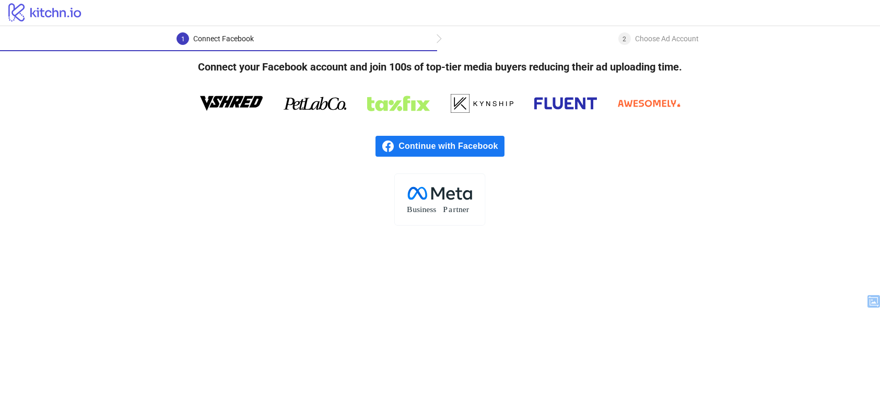
click at [436, 138] on span "Continue with Facebook" at bounding box center [452, 146] width 106 height 21
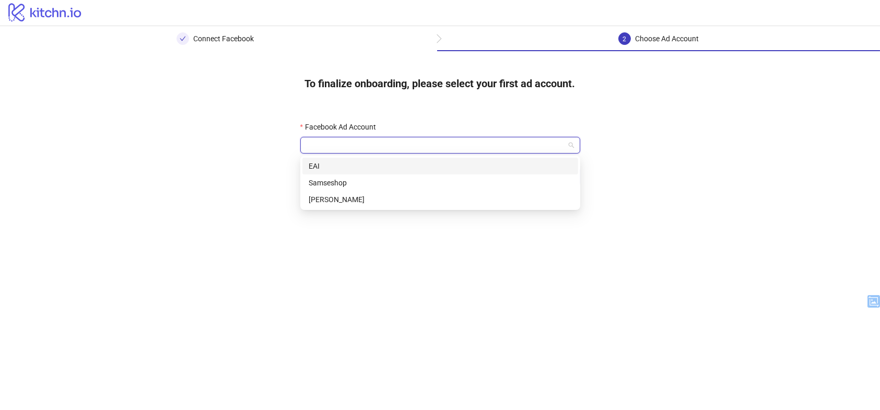
click at [328, 147] on input "Facebook Ad Account" at bounding box center [436, 145] width 258 height 16
click at [368, 168] on div "EAI" at bounding box center [440, 165] width 263 height 11
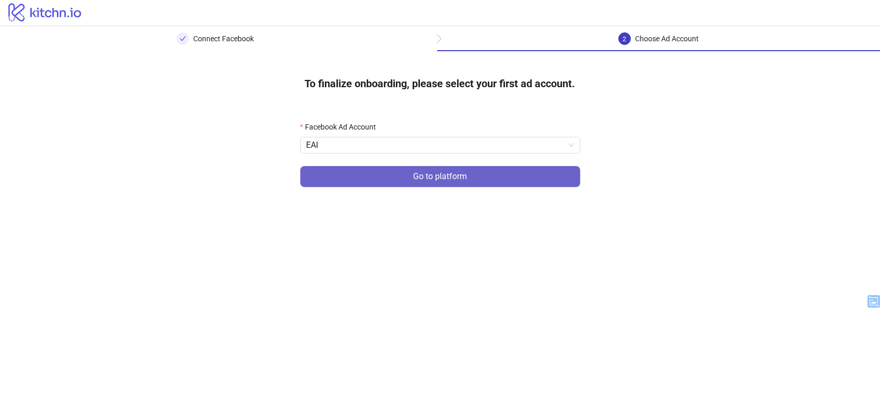
click at [382, 179] on button "Go to platform" at bounding box center [440, 176] width 280 height 21
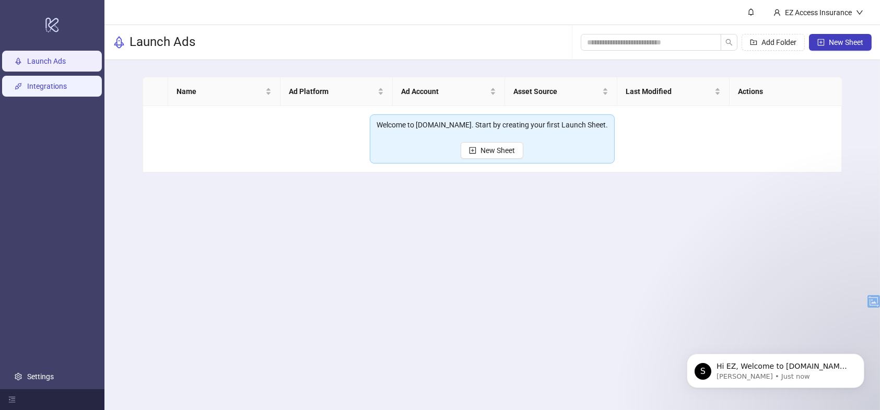
click at [43, 88] on link "Integrations" at bounding box center [47, 86] width 40 height 8
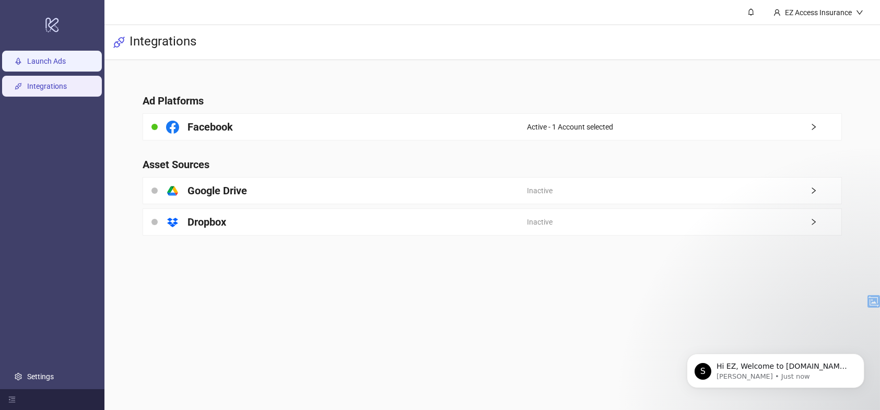
click at [54, 63] on link "Launch Ads" at bounding box center [46, 61] width 39 height 8
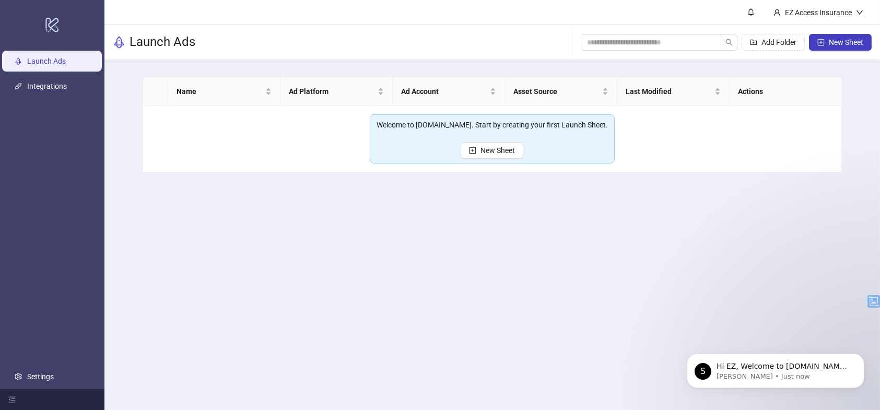
click at [460, 224] on main "EZ Access Insurance Launch Ads Add Folder New Sheet Name Ad Platform Ad Account…" at bounding box center [492, 205] width 776 height 410
click at [506, 147] on span "New Sheet" at bounding box center [498, 150] width 34 height 8
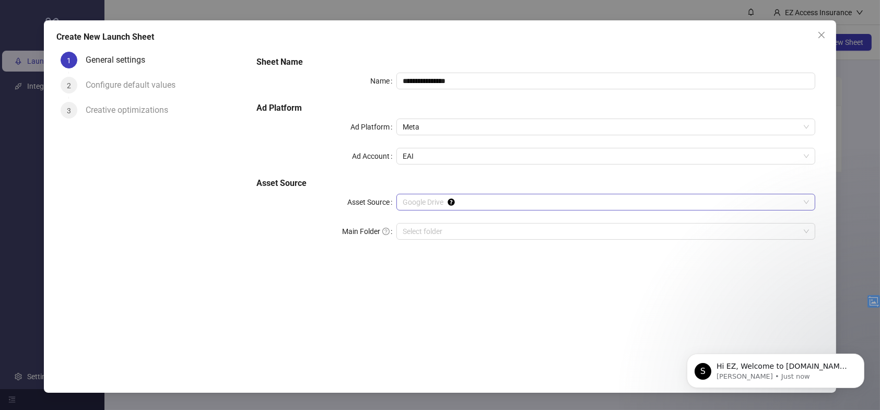
click at [483, 201] on span "Google Drive" at bounding box center [606, 202] width 406 height 16
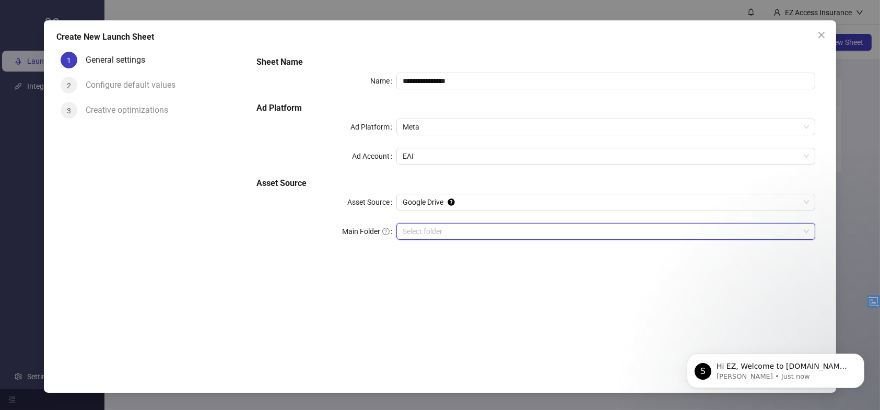
click at [483, 231] on input "Main Folder" at bounding box center [601, 232] width 397 height 16
click at [570, 232] on input "Main Folder" at bounding box center [601, 232] width 397 height 16
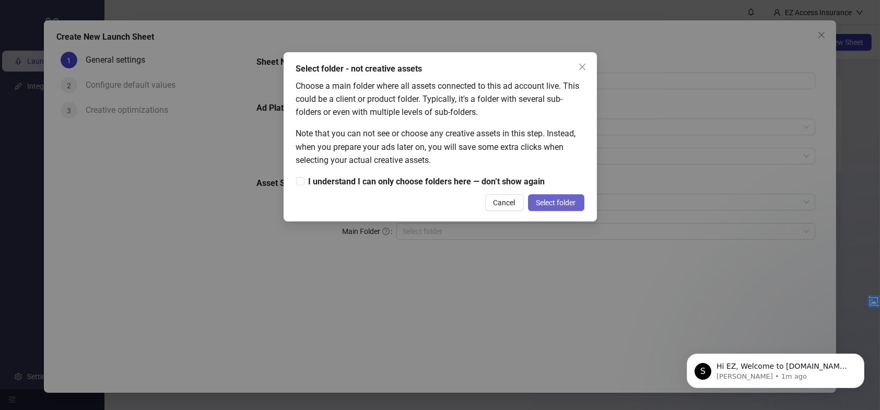
click at [547, 205] on span "Select folder" at bounding box center [556, 202] width 40 height 8
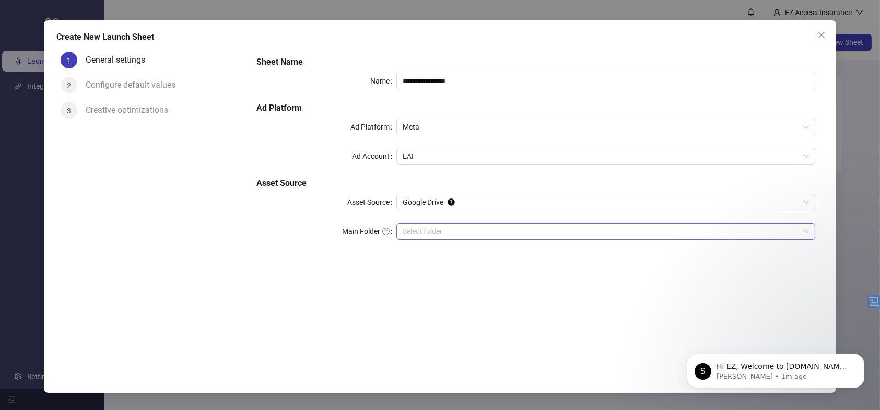
click at [506, 231] on input "Main Folder" at bounding box center [601, 232] width 397 height 16
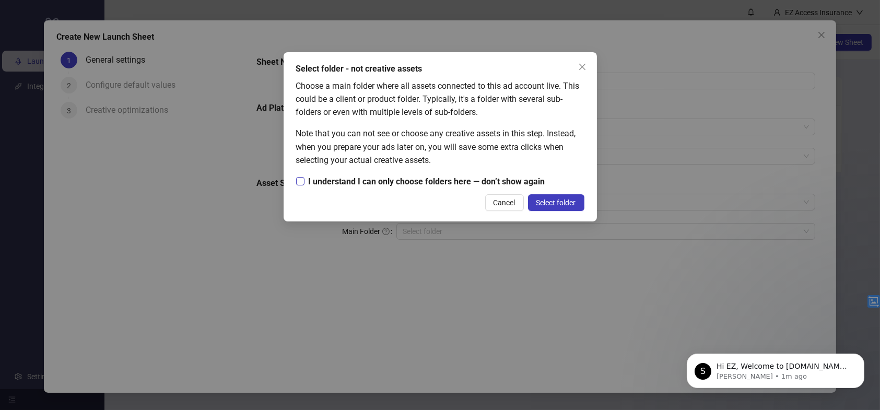
click at [306, 182] on span "I understand I can only choose folders here — don’t show again" at bounding box center [427, 181] width 245 height 13
click at [570, 208] on button "Select folder" at bounding box center [556, 202] width 56 height 17
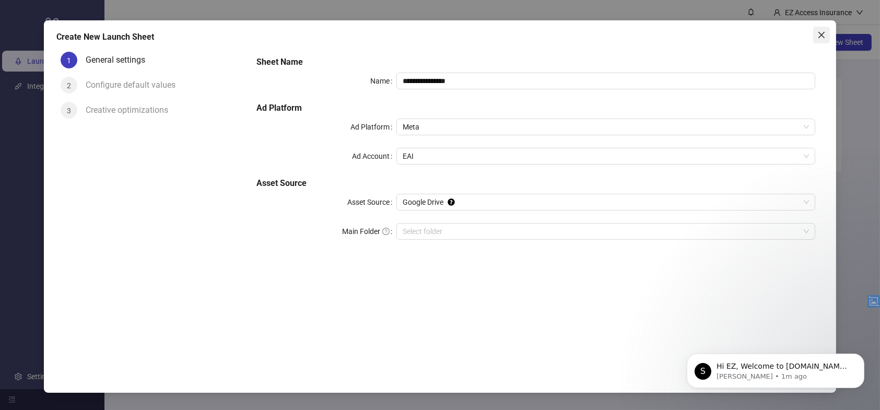
click at [825, 31] on icon "close" at bounding box center [821, 35] width 8 height 8
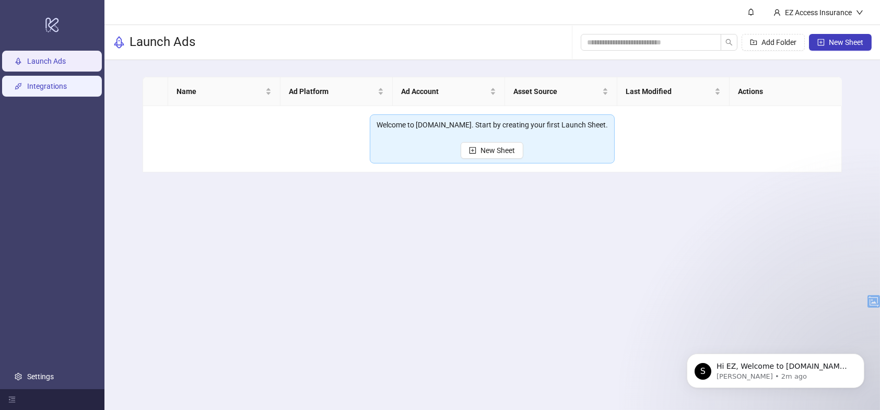
click at [27, 82] on link "Integrations" at bounding box center [47, 86] width 40 height 8
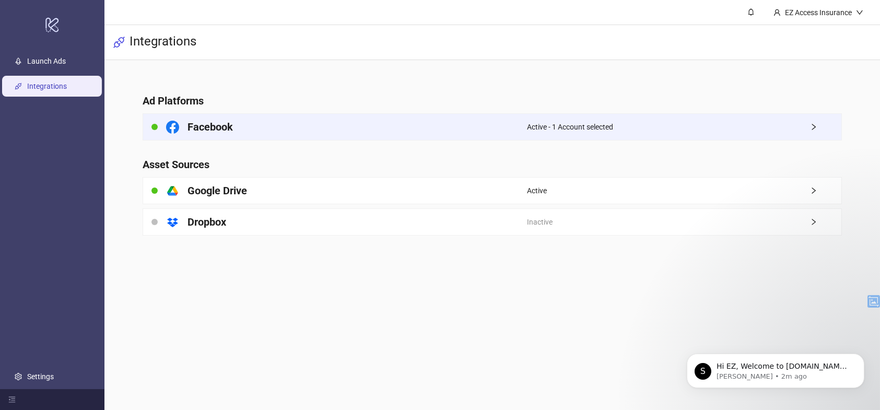
click at [346, 123] on div "Facebook" at bounding box center [335, 127] width 384 height 26
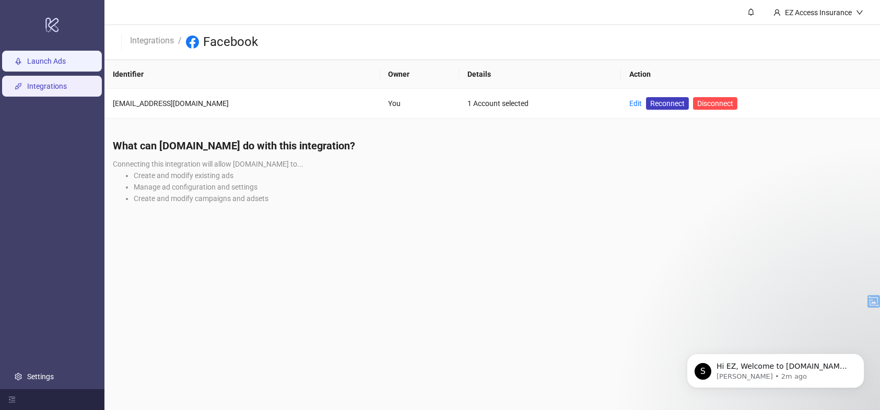
click at [55, 57] on link "Launch Ads" at bounding box center [46, 61] width 39 height 8
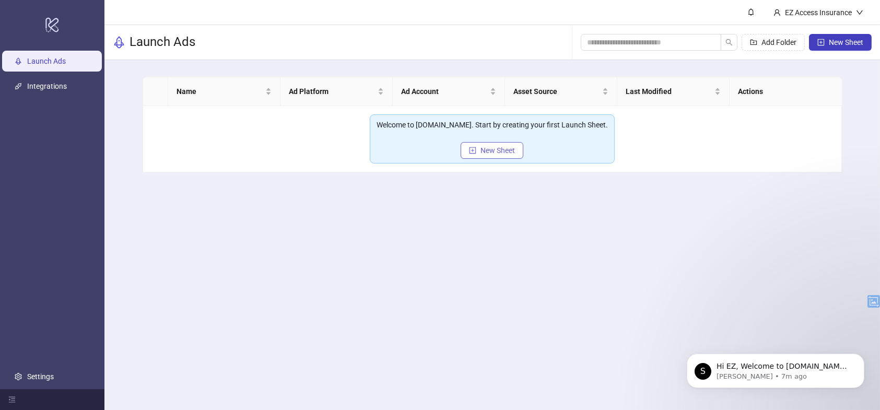
click at [485, 144] on button "New Sheet" at bounding box center [492, 150] width 63 height 17
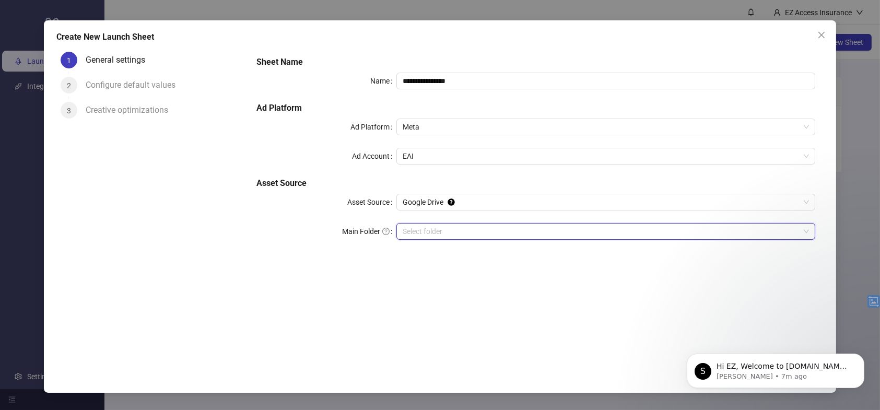
click at [454, 233] on input "Main Folder" at bounding box center [601, 232] width 397 height 16
click at [490, 224] on input "Main Folder" at bounding box center [601, 232] width 397 height 16
click at [448, 225] on input "Main Folder" at bounding box center [601, 232] width 397 height 16
click at [484, 228] on input "Main Folder" at bounding box center [601, 232] width 397 height 16
click at [466, 224] on input "Main Folder" at bounding box center [601, 232] width 397 height 16
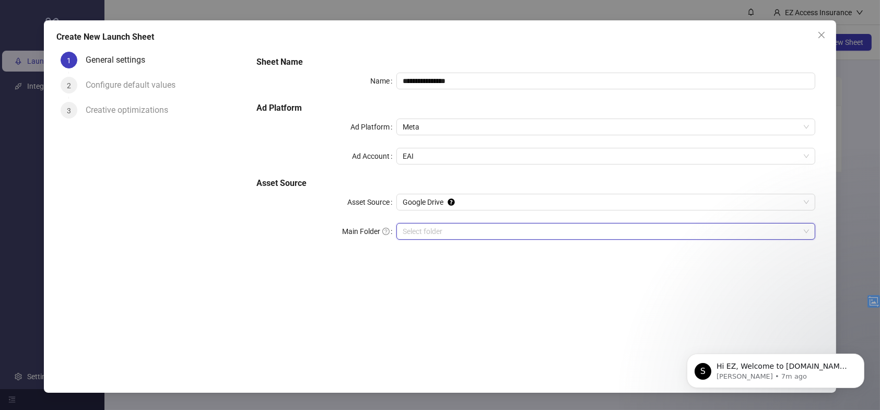
click at [483, 224] on input "Main Folder" at bounding box center [601, 232] width 397 height 16
click at [449, 231] on input "Main Folder" at bounding box center [601, 232] width 397 height 16
click at [869, 107] on div "**********" at bounding box center [440, 205] width 880 height 410
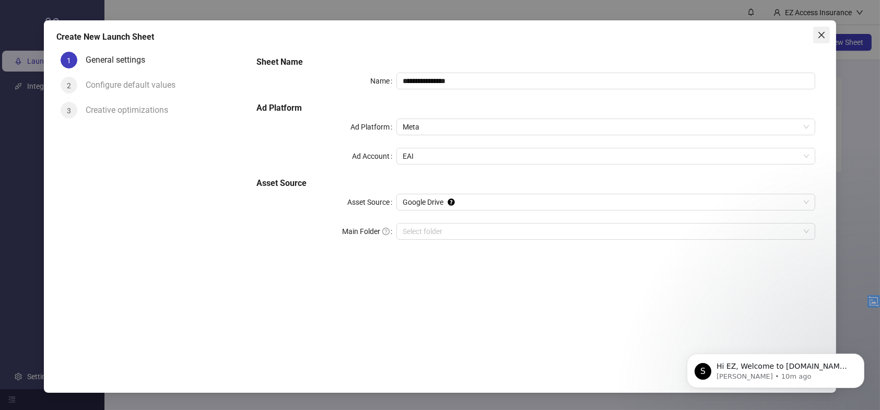
click at [820, 37] on icon "close" at bounding box center [821, 35] width 6 height 6
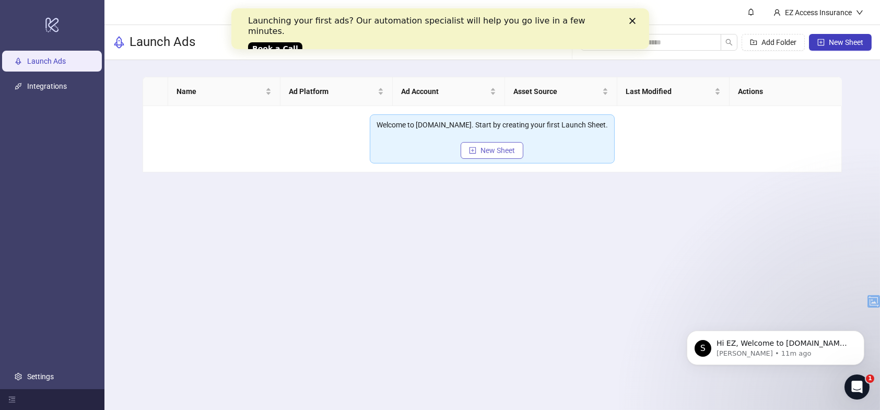
click at [504, 149] on span "New Sheet" at bounding box center [498, 150] width 34 height 8
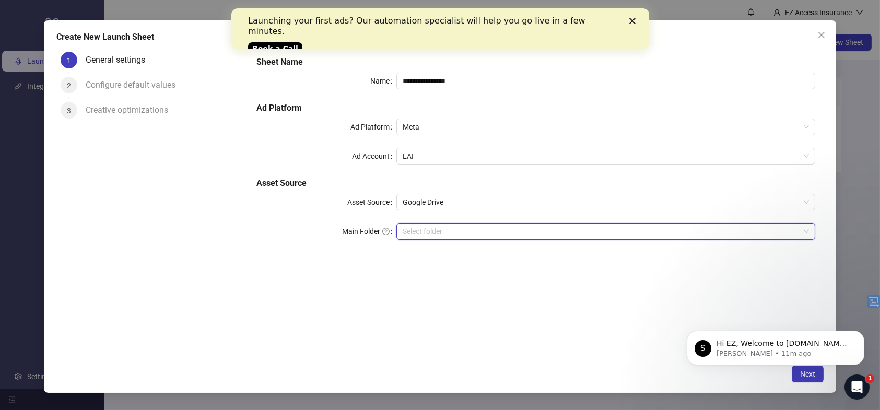
click at [410, 231] on input "Main Folder" at bounding box center [601, 232] width 397 height 16
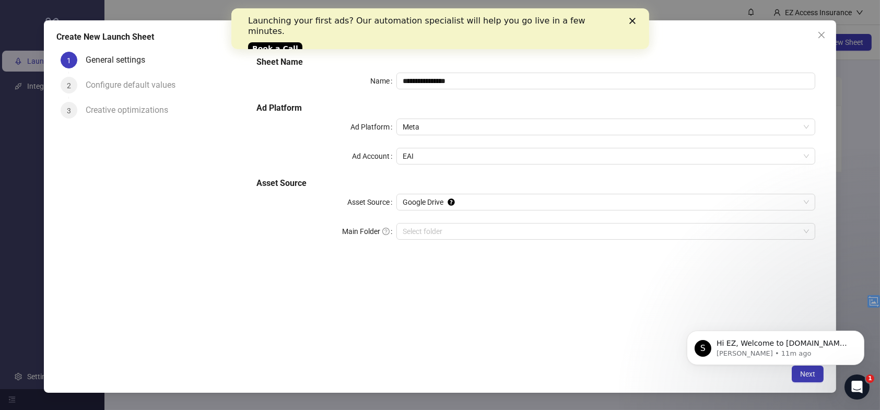
click at [835, 39] on div "**********" at bounding box center [440, 206] width 792 height 372
click at [824, 33] on icon "close" at bounding box center [821, 35] width 8 height 8
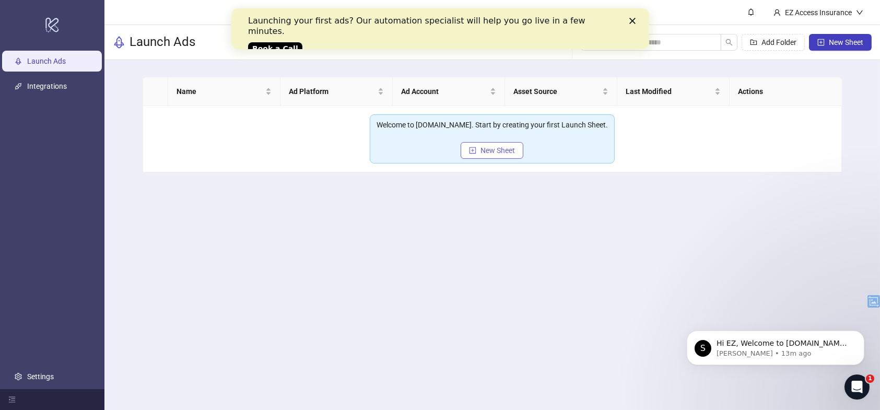
click at [508, 153] on span "New Sheet" at bounding box center [498, 150] width 34 height 8
type input "**********"
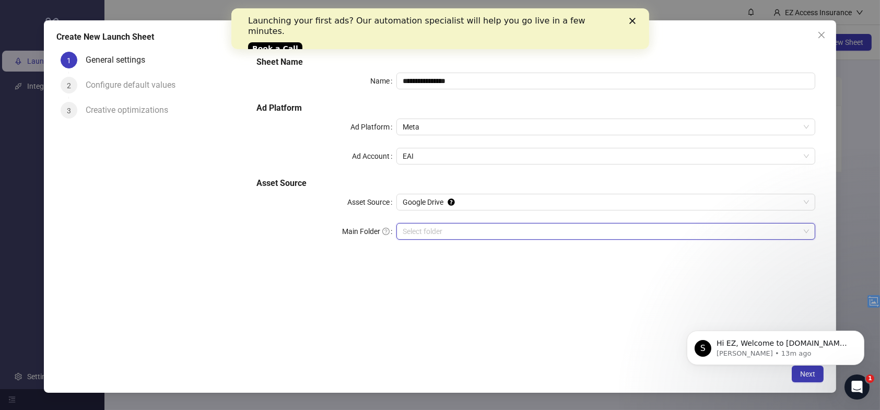
click at [518, 226] on input "Main Folder" at bounding box center [601, 232] width 397 height 16
click at [453, 235] on input "Main Folder" at bounding box center [601, 232] width 397 height 16
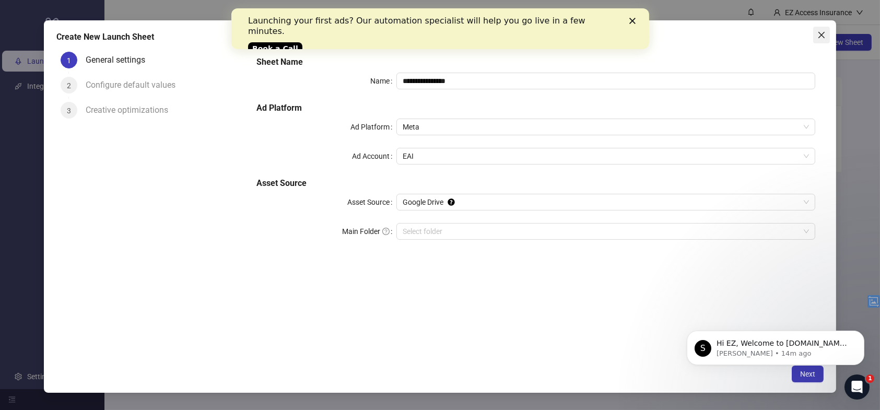
click at [819, 36] on icon "close" at bounding box center [821, 35] width 8 height 8
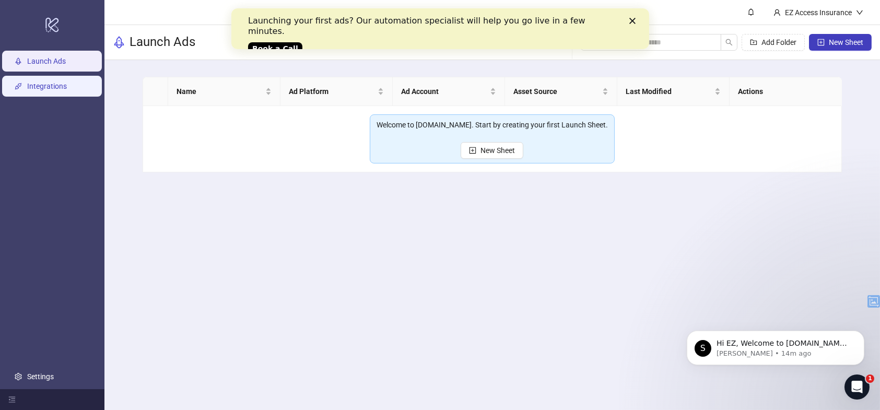
click at [34, 86] on link "Integrations" at bounding box center [47, 86] width 40 height 8
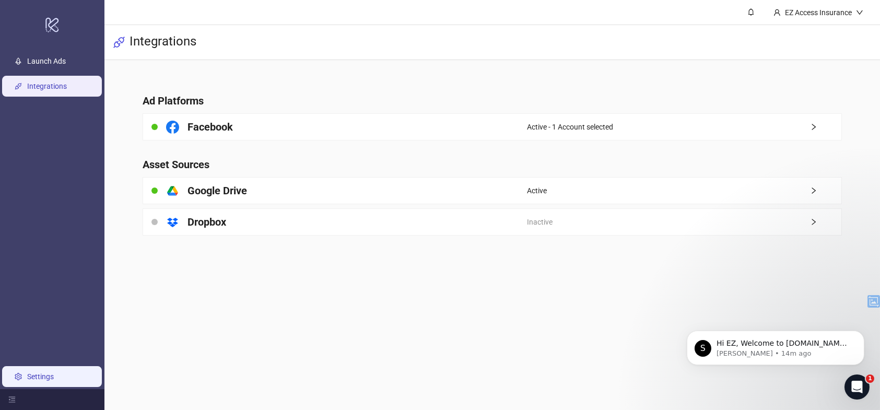
click at [42, 378] on link "Settings" at bounding box center [40, 376] width 27 height 8
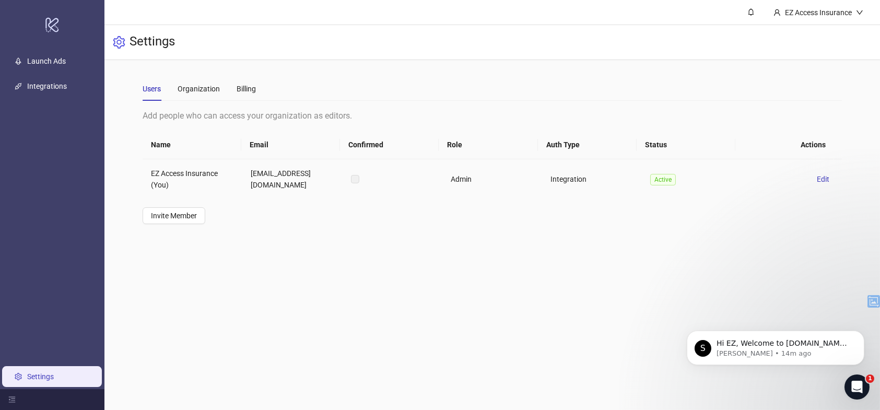
click at [354, 180] on label at bounding box center [355, 178] width 8 height 11
click at [817, 178] on span "Edit" at bounding box center [823, 179] width 13 height 8
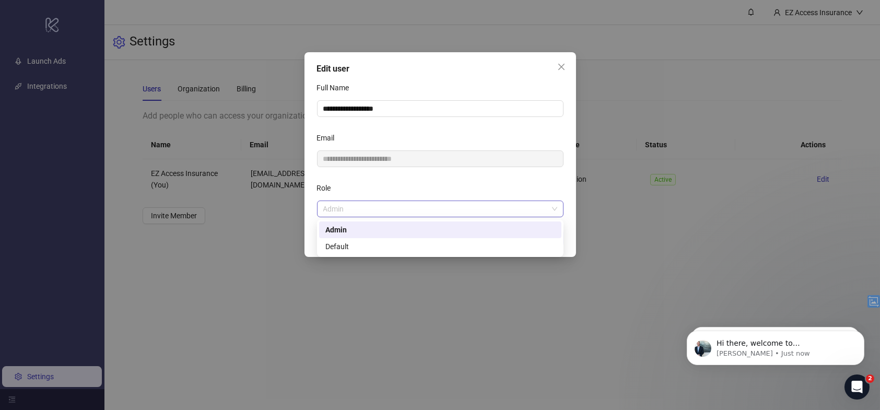
click at [415, 214] on span "Admin" at bounding box center [440, 209] width 234 height 16
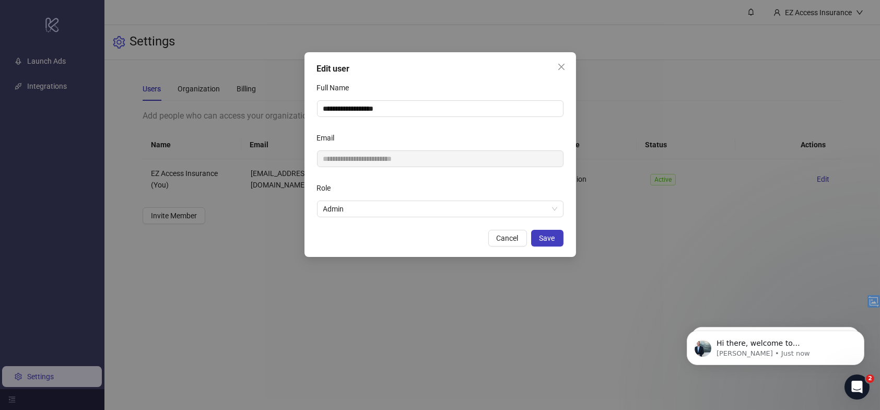
click at [428, 336] on div "**********" at bounding box center [440, 205] width 880 height 410
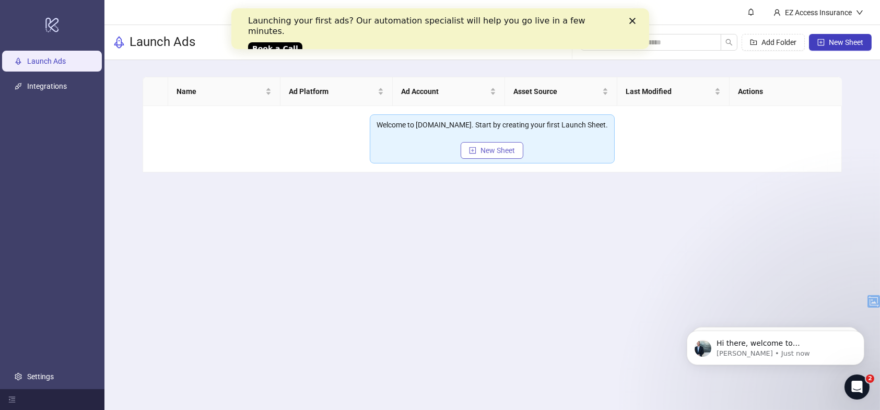
click at [485, 153] on span "New Sheet" at bounding box center [498, 150] width 34 height 8
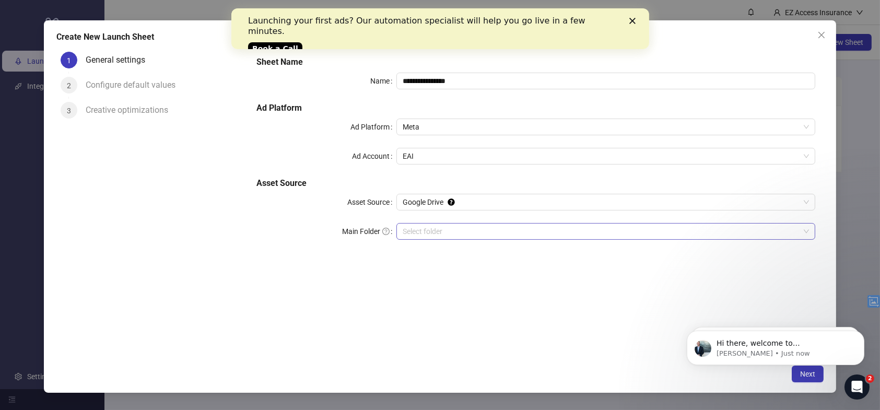
click at [451, 230] on input "Main Folder" at bounding box center [601, 232] width 397 height 16
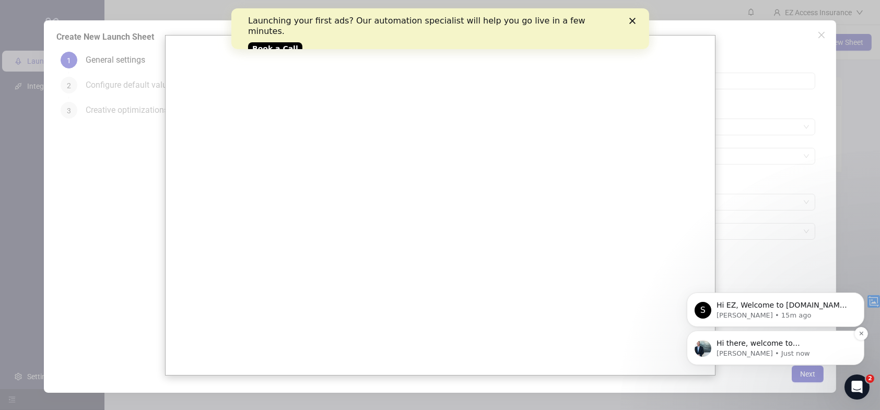
click at [760, 338] on p "Hi there, welcome to Kitchn.io. I'll reach out via e-mail separately, but just …" at bounding box center [783, 343] width 135 height 10
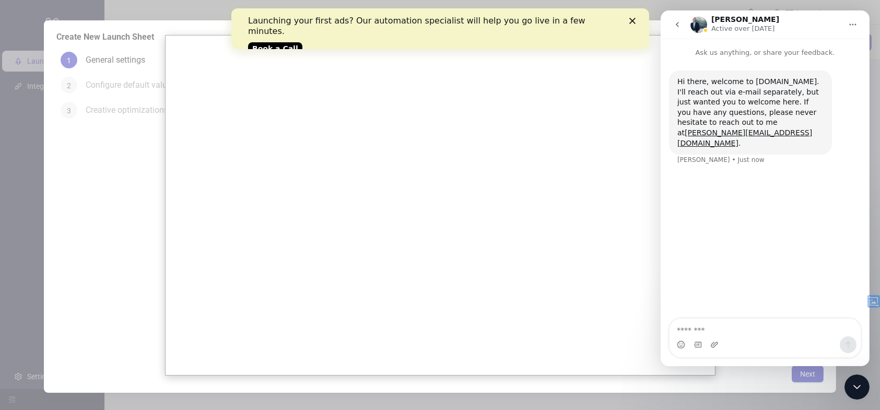
click at [726, 329] on textarea "Message…" at bounding box center [764, 328] width 191 height 18
type textarea "**********"
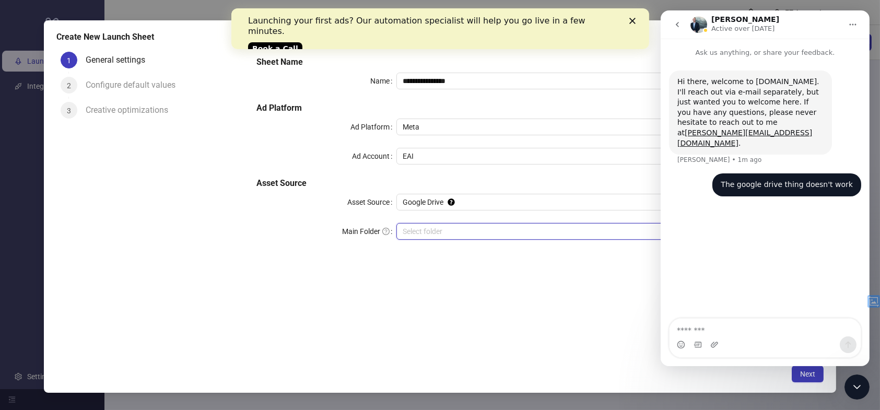
click at [633, 21] on polygon "Close" at bounding box center [632, 21] width 6 height 6
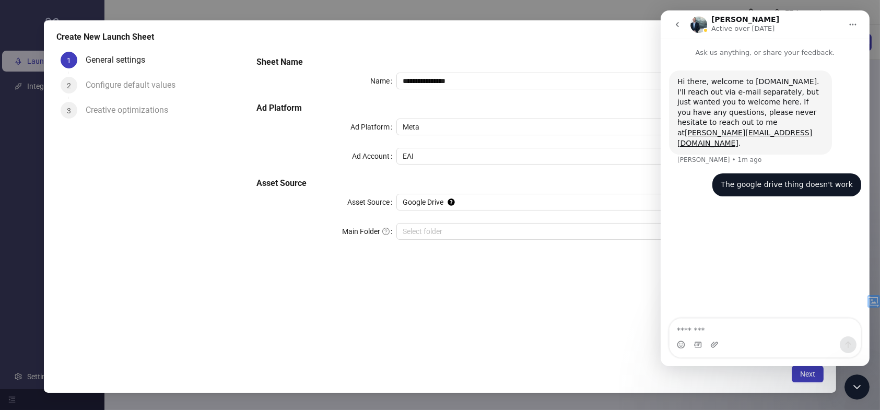
click at [599, 45] on div "**********" at bounding box center [440, 206] width 792 height 372
click at [336, 312] on div "**********" at bounding box center [535, 204] width 575 height 312
click at [677, 22] on icon "go back" at bounding box center [676, 24] width 3 height 5
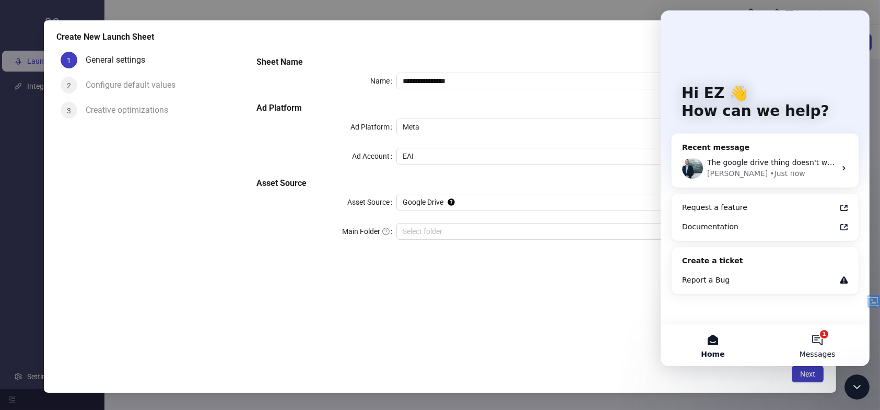
click at [817, 330] on button "1 Messages" at bounding box center [817, 345] width 104 height 42
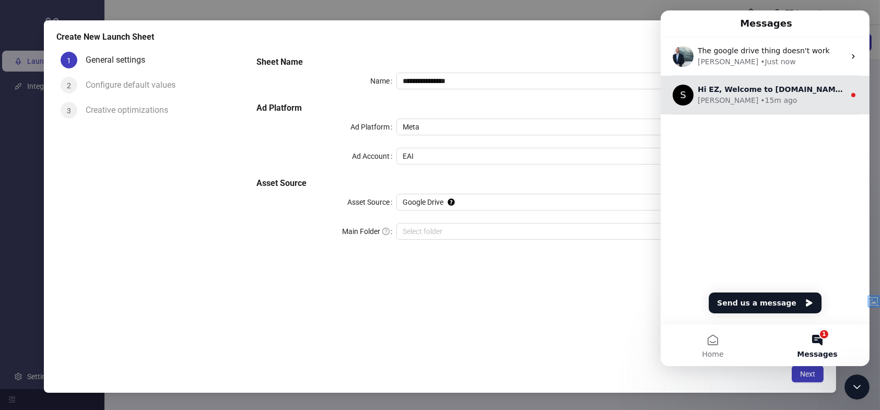
click at [756, 103] on div "Simon • 15m ago" at bounding box center [770, 100] width 147 height 11
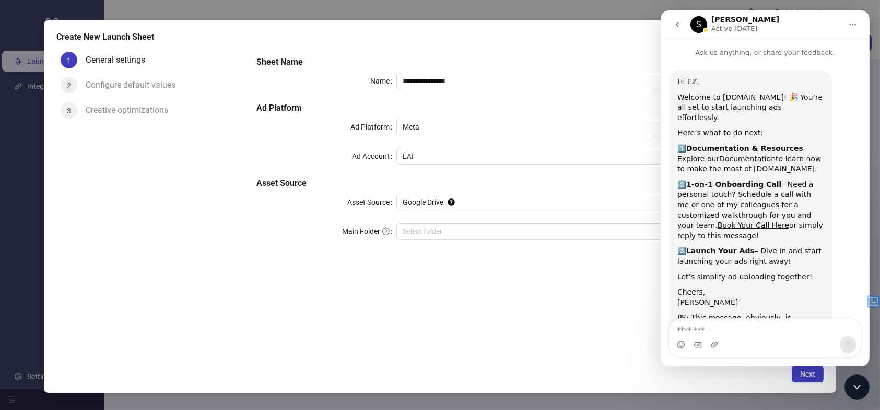
scroll to position [42, 0]
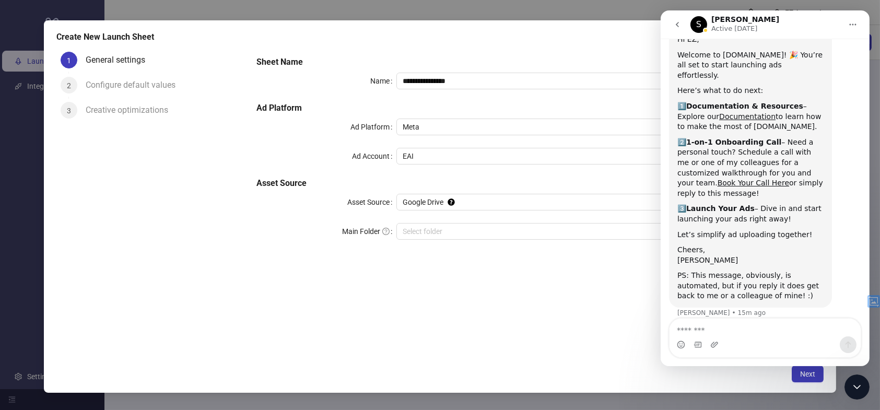
click at [738, 332] on textarea "Message…" at bounding box center [764, 328] width 191 height 18
type textarea "**********"
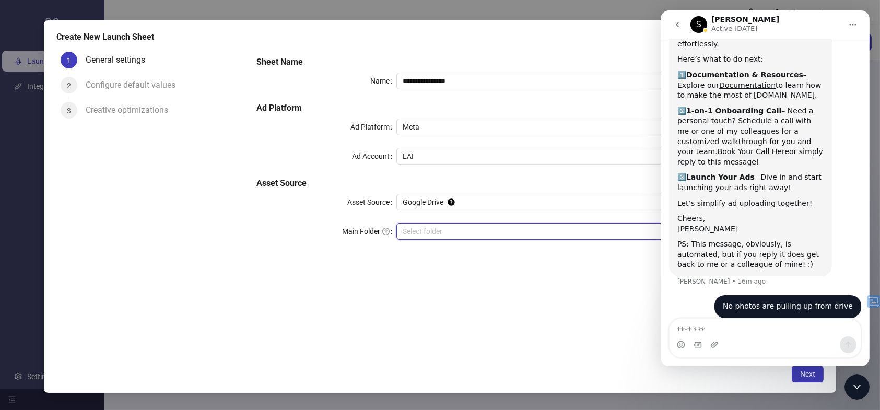
click at [481, 235] on input "Main Folder" at bounding box center [601, 232] width 397 height 16
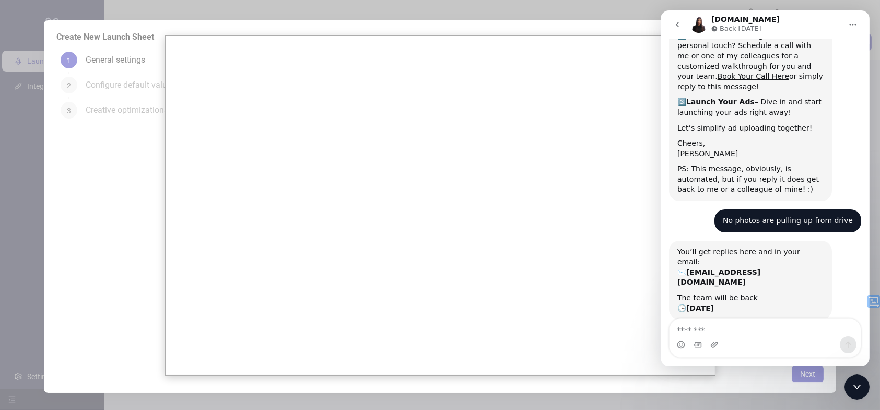
scroll to position [170, 0]
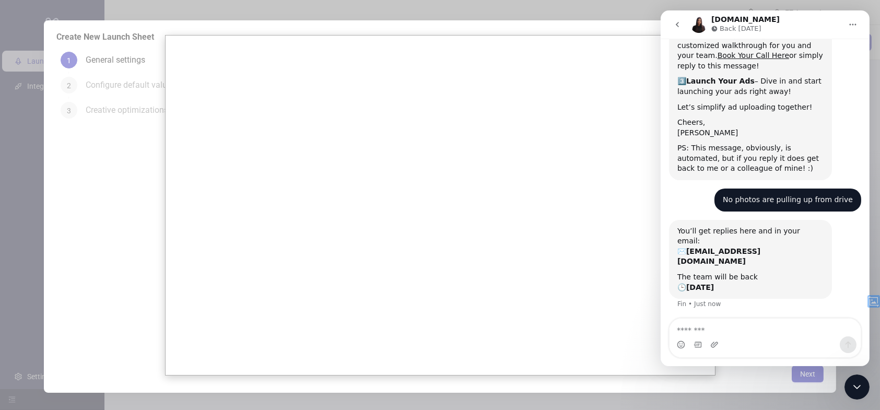
click at [857, 394] on div "Close Intercom Messenger" at bounding box center [856, 386] width 25 height 25
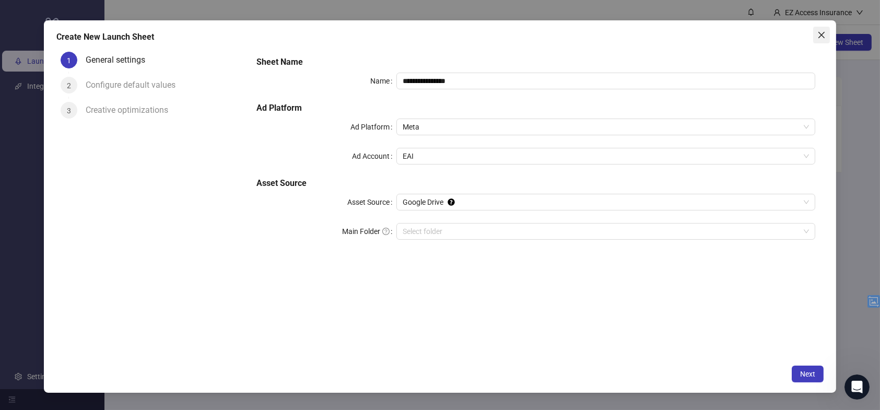
click at [823, 39] on button "Close" at bounding box center [821, 35] width 17 height 17
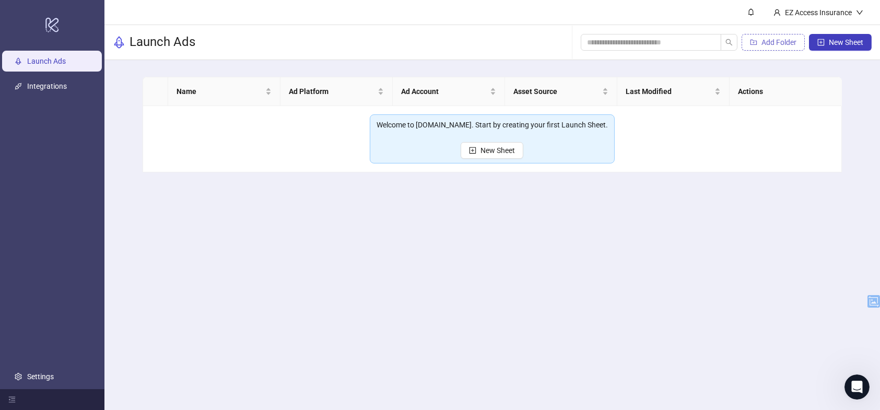
click at [796, 44] on span "Add Folder" at bounding box center [779, 42] width 35 height 8
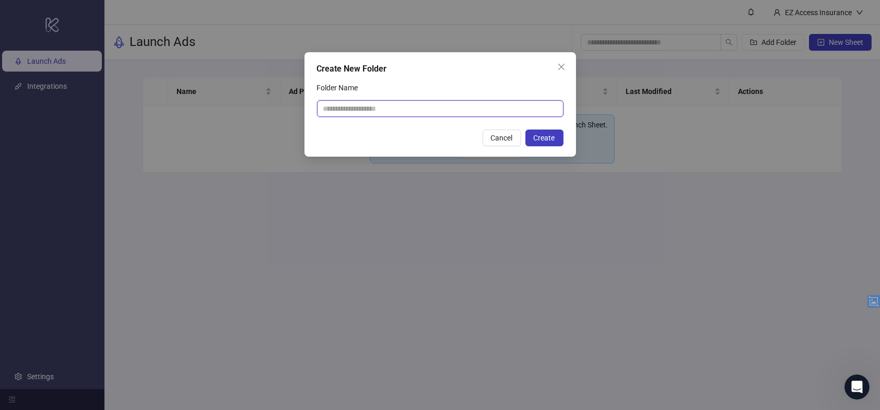
click at [541, 103] on input "Folder Name" at bounding box center [440, 108] width 247 height 17
click at [503, 142] on span "Cancel" at bounding box center [502, 138] width 22 height 8
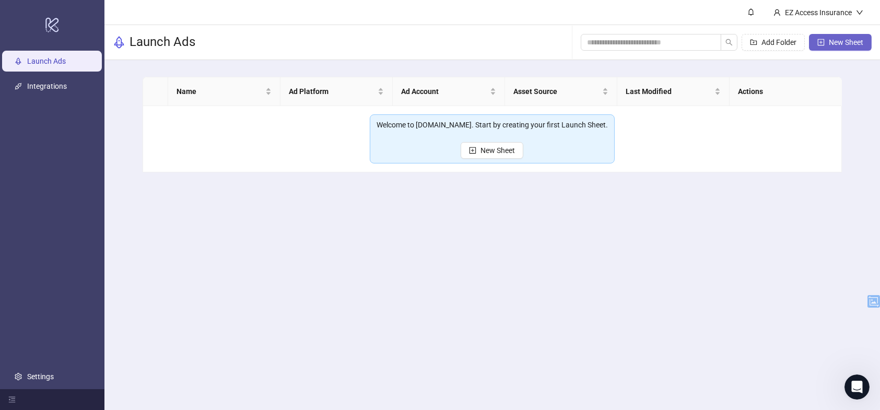
click at [845, 41] on span "New Sheet" at bounding box center [846, 42] width 34 height 8
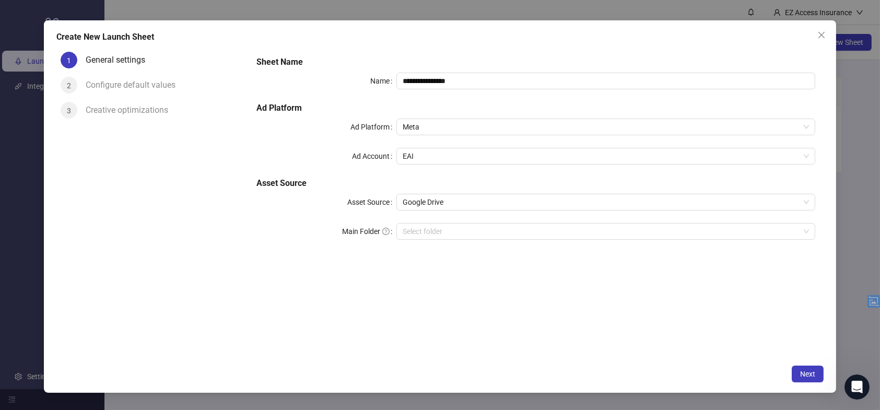
click at [147, 89] on div "Configure default values" at bounding box center [135, 85] width 98 height 17
click at [144, 112] on div "Creative optimizations" at bounding box center [131, 110] width 91 height 17
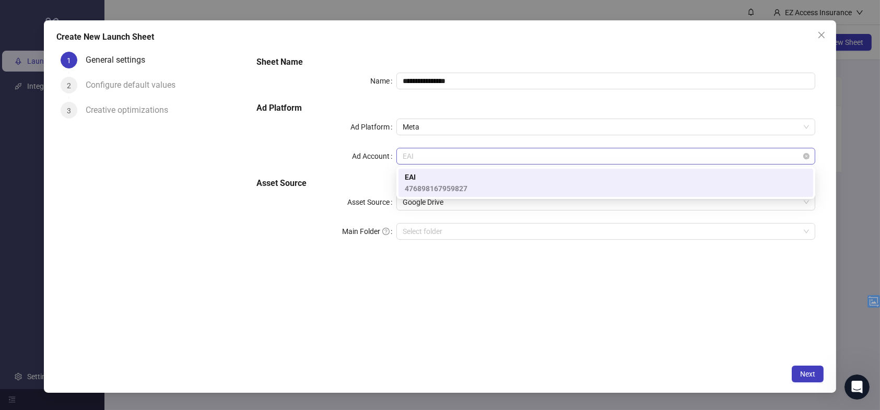
click at [447, 148] on span "EAI" at bounding box center [606, 156] width 406 height 16
click at [493, 173] on div "EAI 476898167959827" at bounding box center [606, 182] width 402 height 23
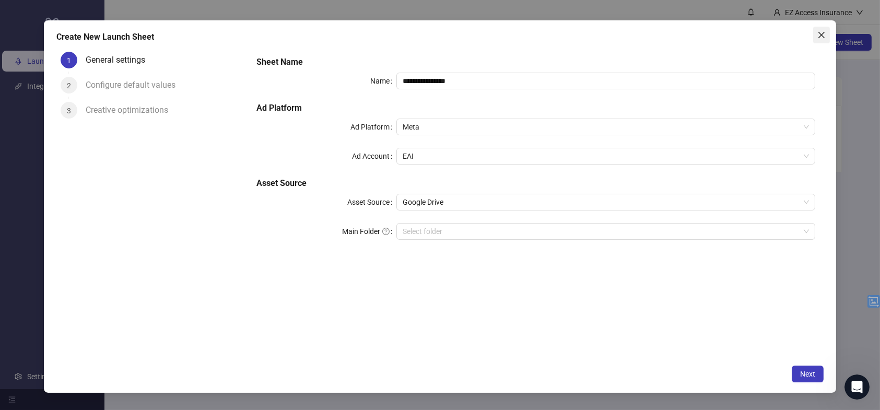
click at [823, 35] on icon "close" at bounding box center [821, 35] width 8 height 8
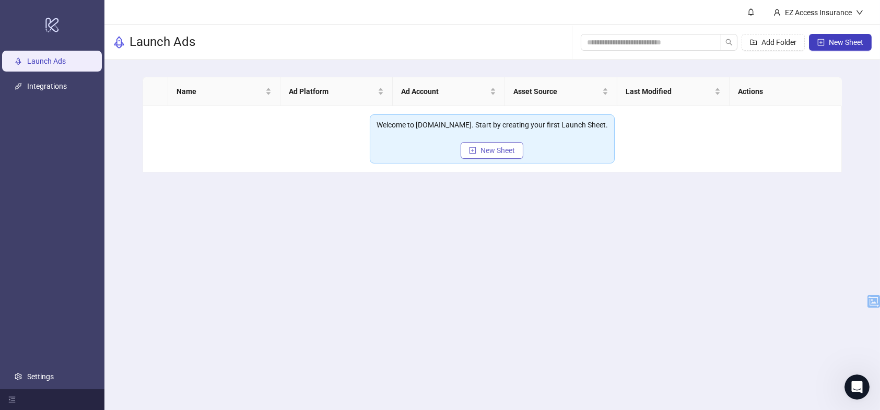
click at [494, 155] on button "New Sheet" at bounding box center [492, 150] width 63 height 17
type input "**********"
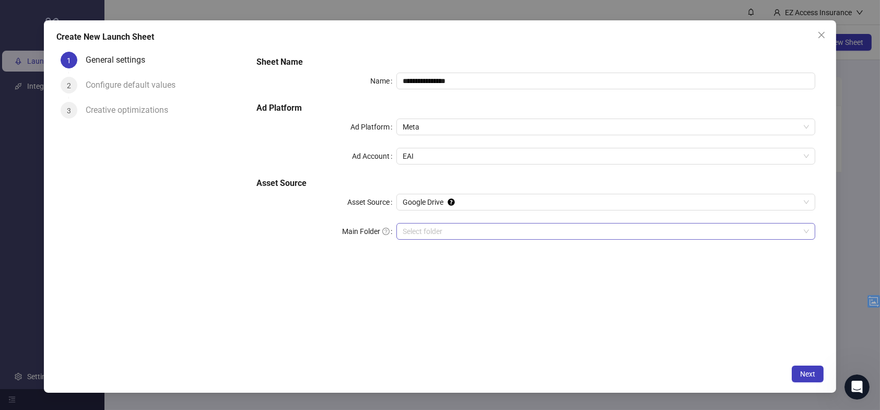
click at [612, 235] on input "Main Folder" at bounding box center [601, 232] width 397 height 16
click at [828, 32] on span "Close" at bounding box center [821, 35] width 17 height 8
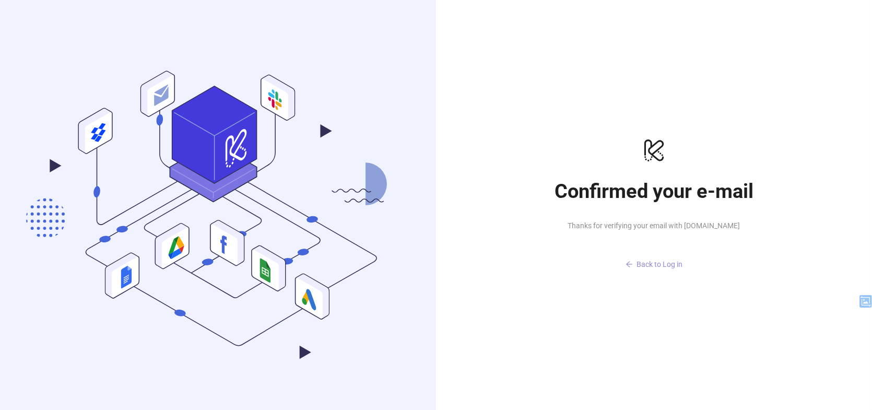
click at [657, 262] on span "Back to Log in" at bounding box center [660, 264] width 46 height 8
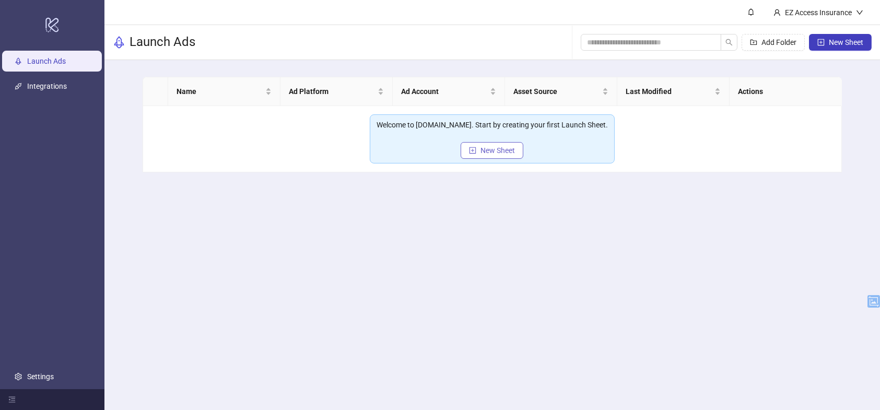
click at [506, 151] on span "New Sheet" at bounding box center [498, 150] width 34 height 8
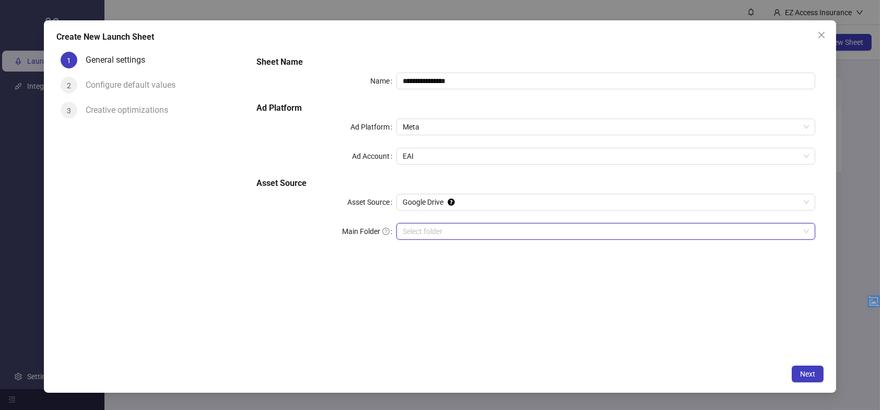
click at [432, 233] on input "Main Folder" at bounding box center [601, 232] width 397 height 16
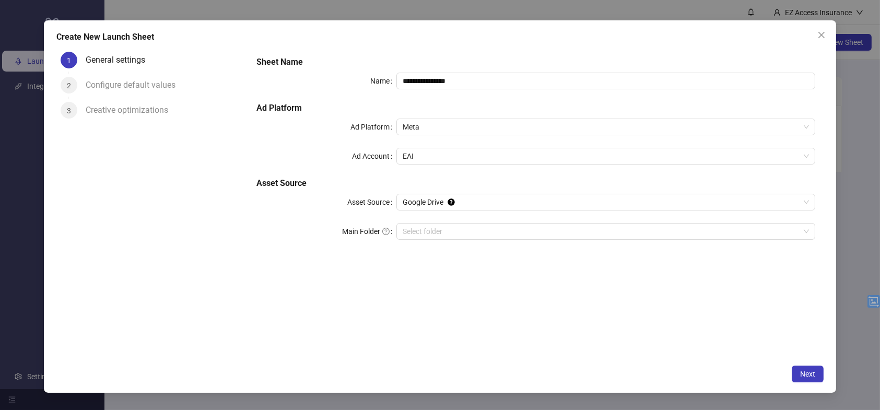
click at [831, 32] on div "**********" at bounding box center [440, 206] width 792 height 372
click at [824, 33] on icon "close" at bounding box center [821, 35] width 8 height 8
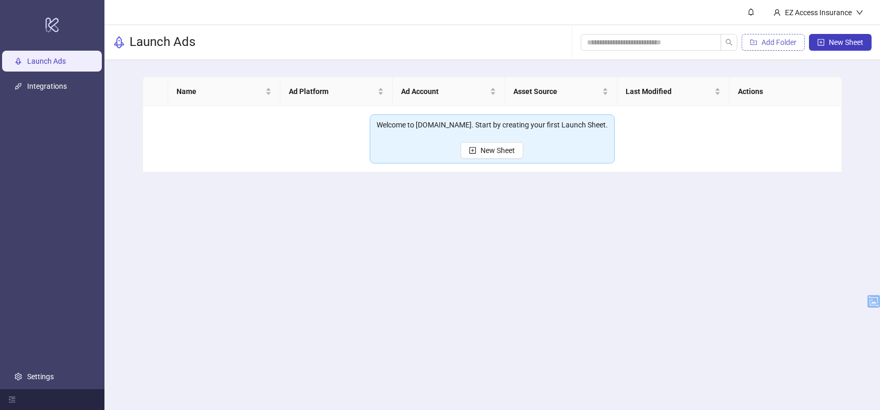
click at [755, 39] on icon "folder-add" at bounding box center [753, 42] width 7 height 7
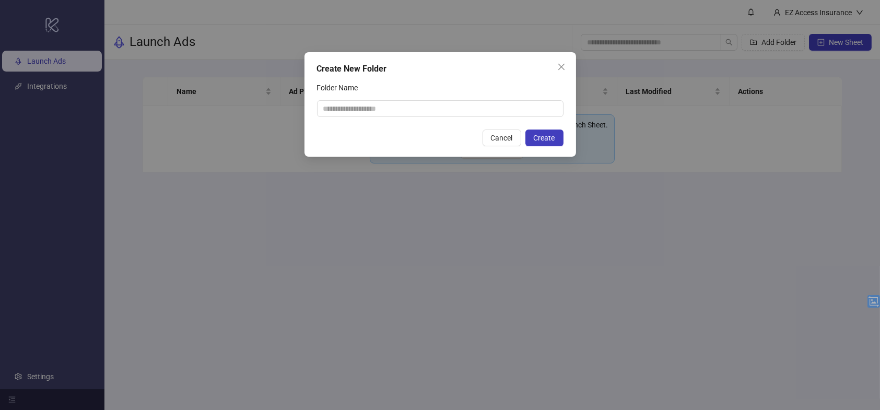
drag, startPoint x: 602, startPoint y: 46, endPoint x: 597, endPoint y: 46, distance: 5.7
click at [601, 46] on div "Create New Folder Folder Name Cancel Create" at bounding box center [440, 205] width 880 height 410
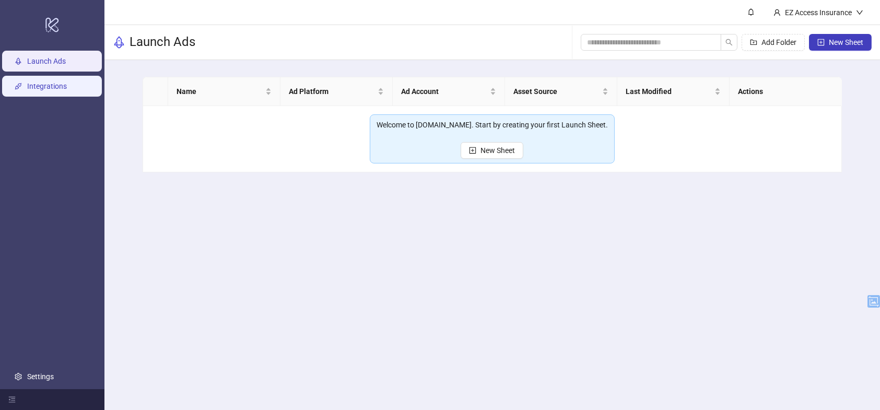
click at [32, 83] on link "Integrations" at bounding box center [47, 86] width 40 height 8
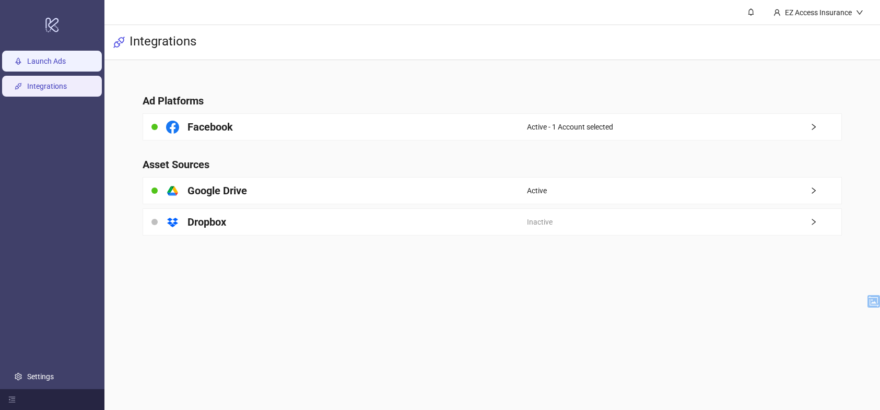
click at [33, 65] on link "Launch Ads" at bounding box center [46, 61] width 39 height 8
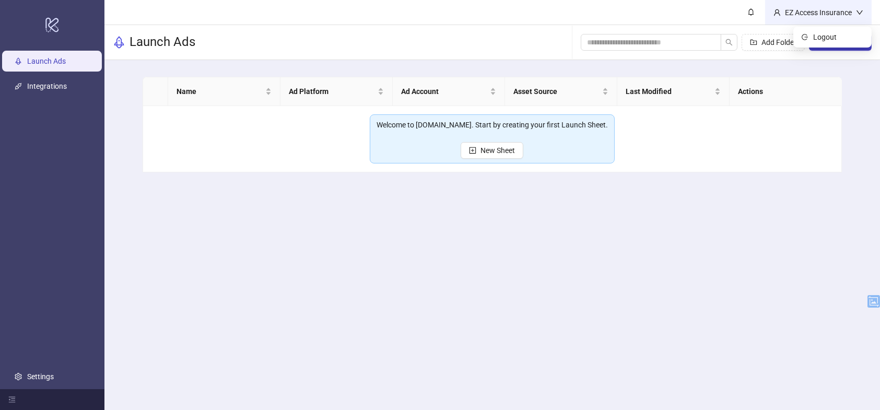
click at [845, 16] on div "EZ Access Insurance" at bounding box center [818, 12] width 75 height 11
click at [844, 30] on li "Logout" at bounding box center [833, 37] width 74 height 17
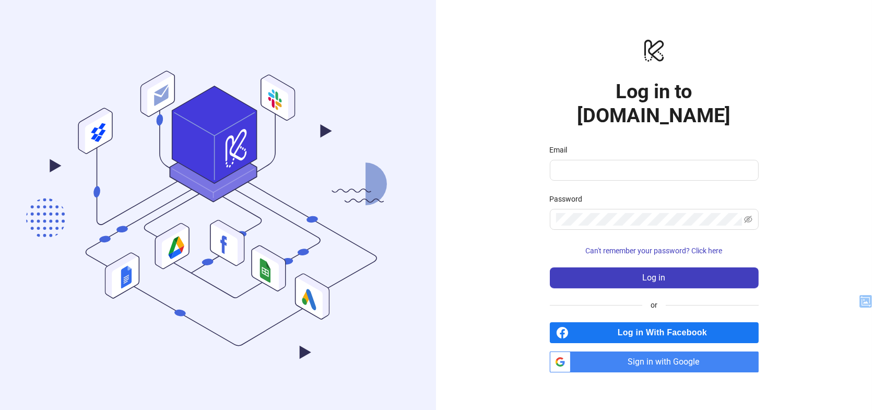
click at [614, 357] on span "Sign in with Google" at bounding box center [667, 362] width 184 height 21
click at [628, 352] on span "Sign in with Google" at bounding box center [667, 362] width 184 height 21
click at [556, 352] on link "btn_google_dark_normal_ios Created with Sketch. Sign in with Google" at bounding box center [654, 362] width 209 height 21
click at [586, 352] on span "Sign in with Google" at bounding box center [667, 362] width 184 height 21
click at [750, 352] on span "Sign in with Google" at bounding box center [667, 362] width 184 height 21
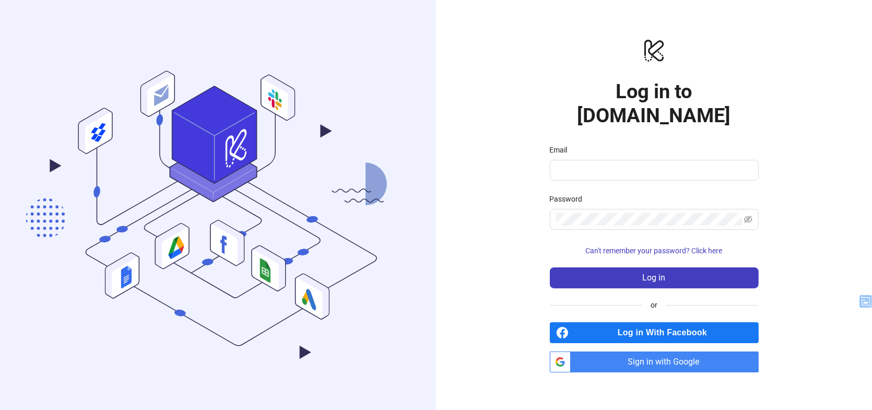
click at [630, 84] on div "logo/logo-mobile Log in to [DOMAIN_NAME] Email Password Can't remember your pas…" at bounding box center [654, 205] width 209 height 335
click at [698, 352] on span "Sign in with Google" at bounding box center [667, 362] width 184 height 21
click at [639, 352] on span "Sign in with Google" at bounding box center [667, 362] width 184 height 21
click at [645, 352] on span "Sign in with Google" at bounding box center [667, 362] width 184 height 21
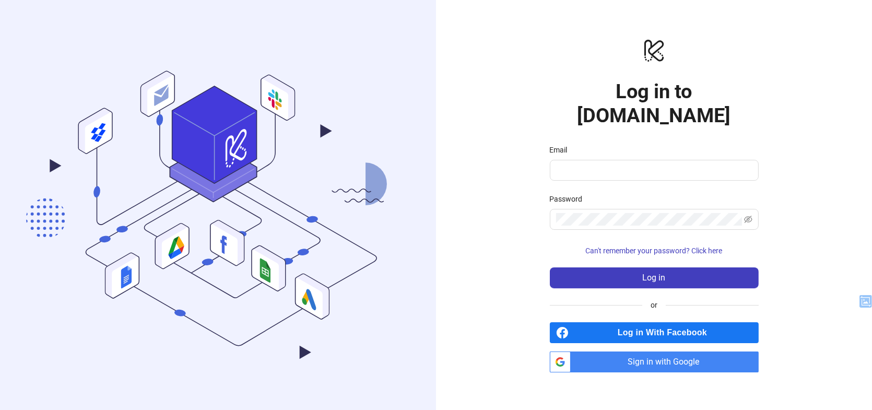
click at [624, 352] on span "Sign in with Google" at bounding box center [667, 362] width 184 height 21
